Goal: Information Seeking & Learning: Learn about a topic

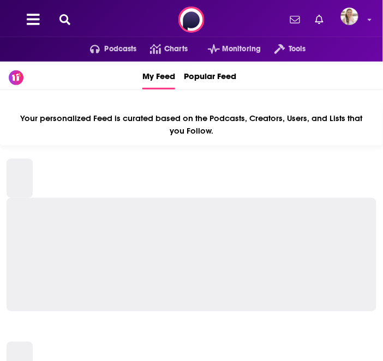
click at [61, 20] on icon at bounding box center [64, 19] width 11 height 11
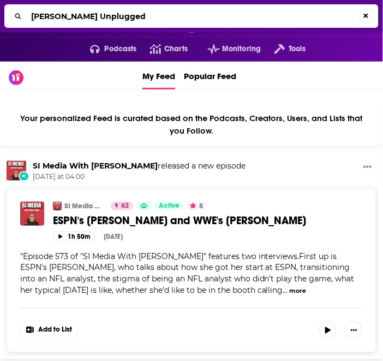
type input "[PERSON_NAME] Unplugged"
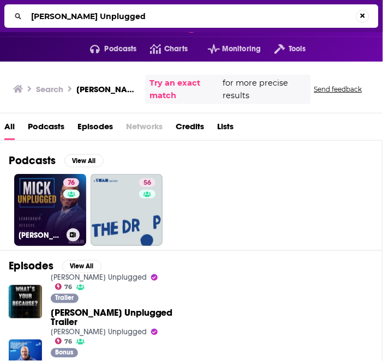
click at [52, 210] on link "76 [PERSON_NAME] Unplugged" at bounding box center [50, 210] width 72 height 72
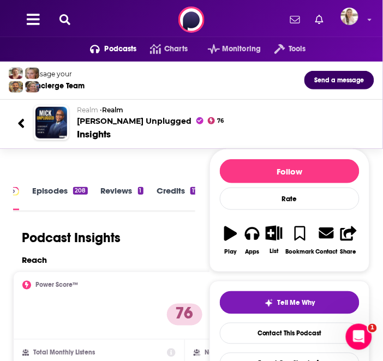
click at [63, 22] on icon at bounding box center [64, 19] width 11 height 11
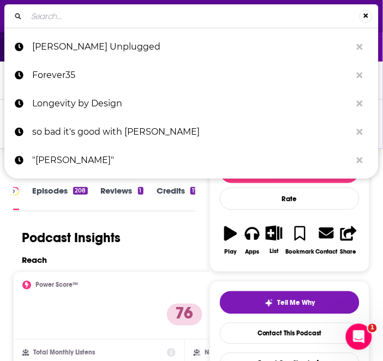
type input "Lovett or Leave It"
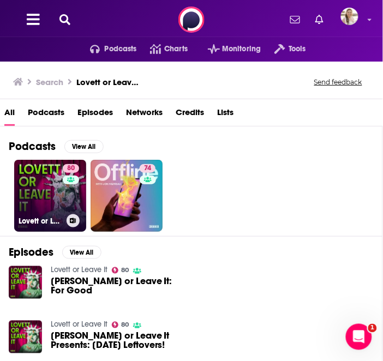
click at [39, 177] on link "80 [PERSON_NAME] or Leave It" at bounding box center [50, 196] width 72 height 72
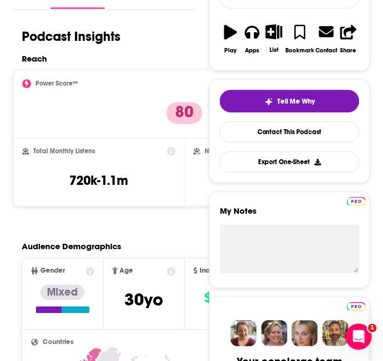
scroll to position [205, 0]
